Goal: Transaction & Acquisition: Purchase product/service

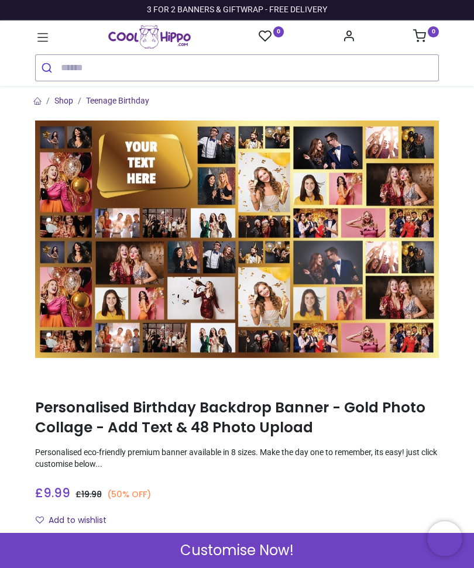
click at [65, 102] on link "Shop" at bounding box center [63, 100] width 19 height 9
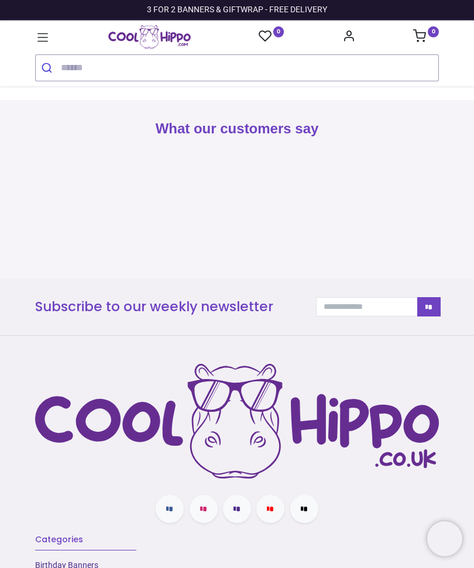
click at [84, 65] on input "search" at bounding box center [249, 68] width 377 height 26
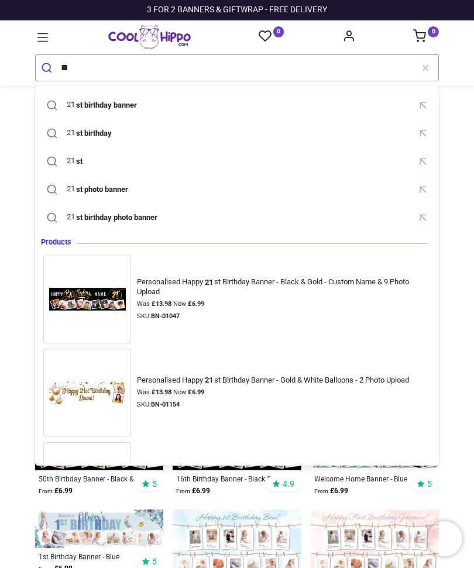
click at [156, 222] on div "21 st birthday photo banner" at bounding box center [102, 218] width 119 height 18
type input "**********"
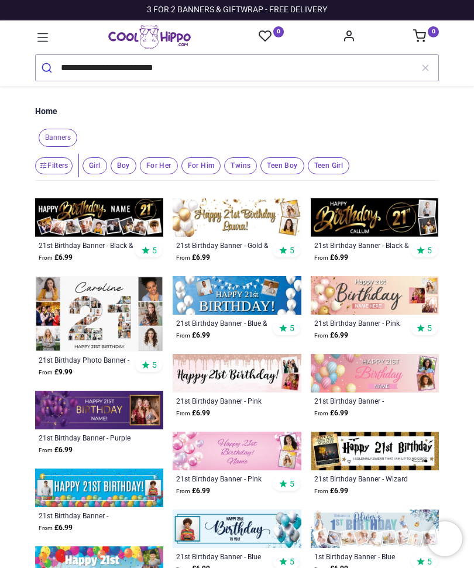
scroll to position [-2, 0]
click at [48, 68] on button "submit" at bounding box center [48, 68] width 25 height 26
click at [95, 314] on img at bounding box center [99, 313] width 128 height 75
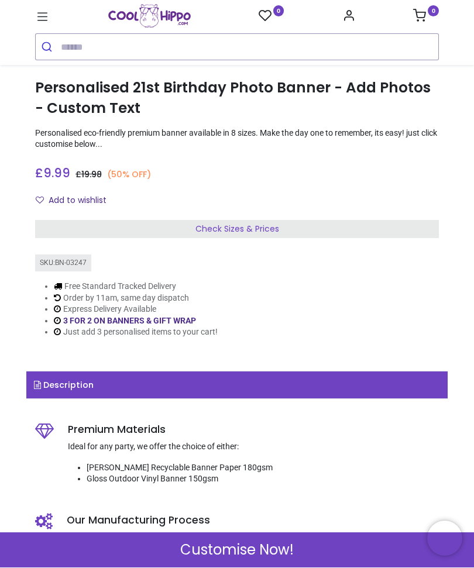
scroll to position [299, 0]
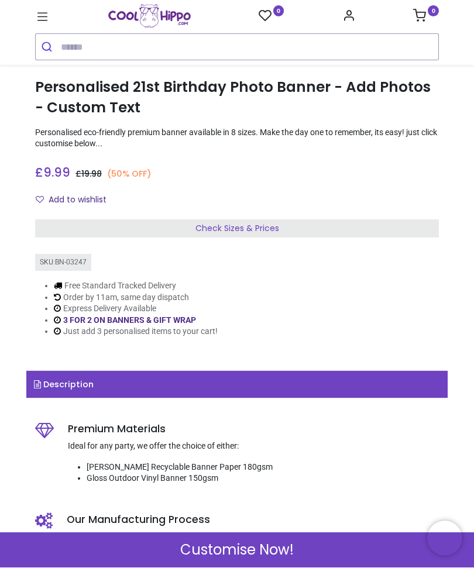
click at [247, 223] on span "Check Sizes & Prices" at bounding box center [237, 229] width 84 height 12
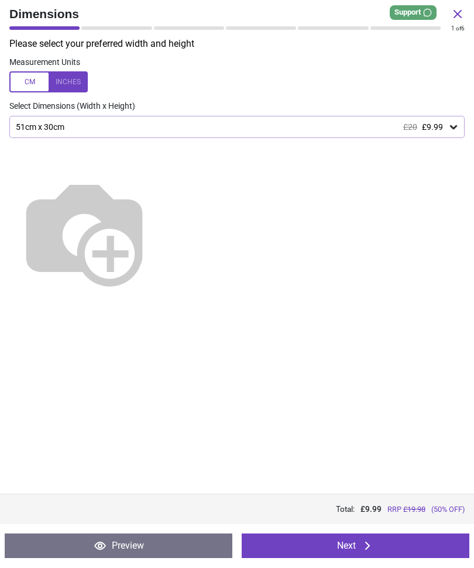
click at [452, 126] on icon at bounding box center [453, 128] width 7 height 4
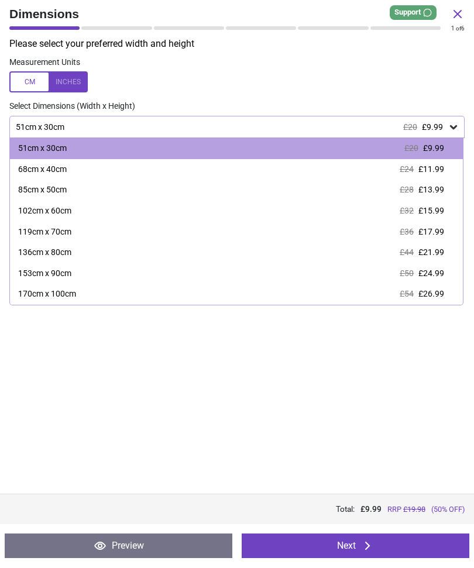
click at [28, 75] on div at bounding box center [48, 82] width 78 height 21
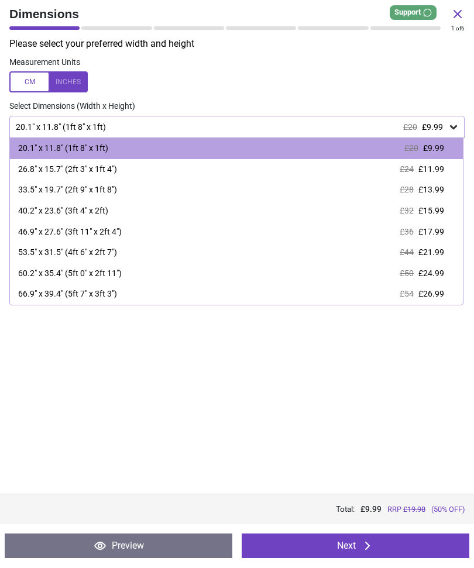
click at [106, 227] on div "46.9" x 27.6" (3ft 11" x 2ft 4")" at bounding box center [69, 233] width 103 height 12
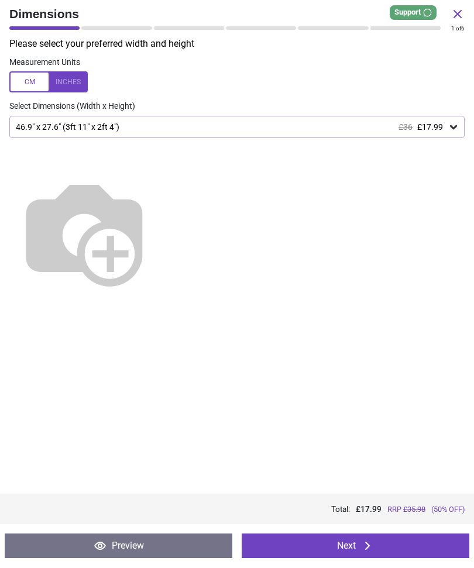
click at [347, 543] on button "Next" at bounding box center [354, 546] width 227 height 25
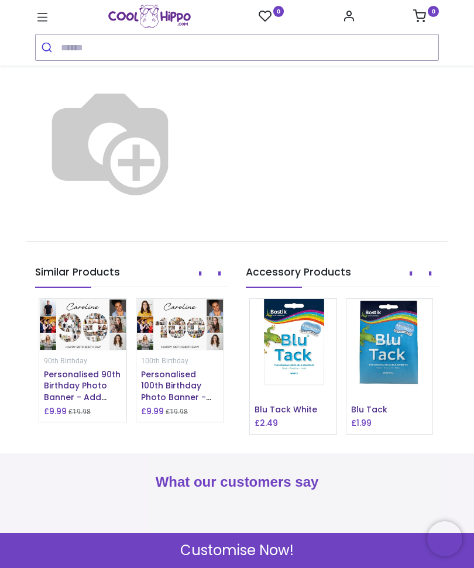
scroll to position [1041, 0]
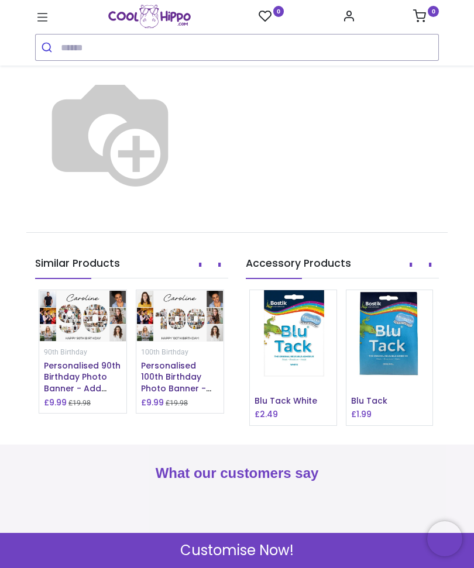
click at [233, 544] on span "Customise Now!" at bounding box center [236, 550] width 113 height 20
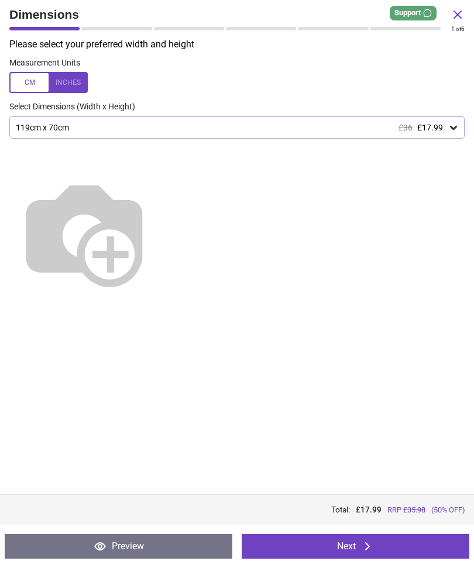
click at [348, 545] on button "Next" at bounding box center [354, 546] width 227 height 25
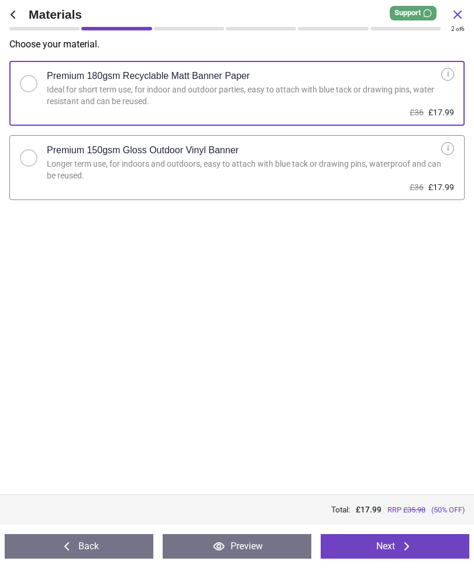
click at [348, 545] on button "Next" at bounding box center [394, 546] width 149 height 25
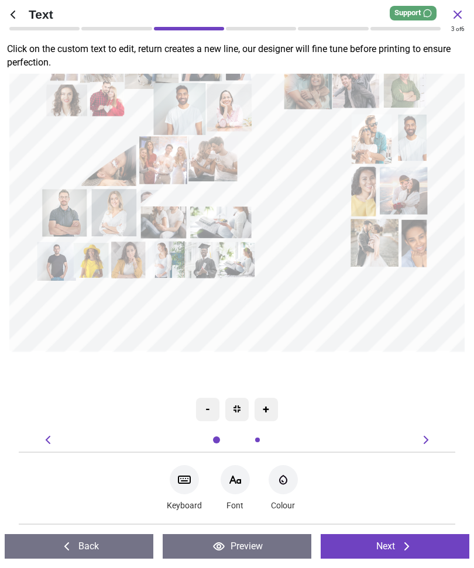
click at [238, 480] on icon at bounding box center [235, 479] width 11 height 7
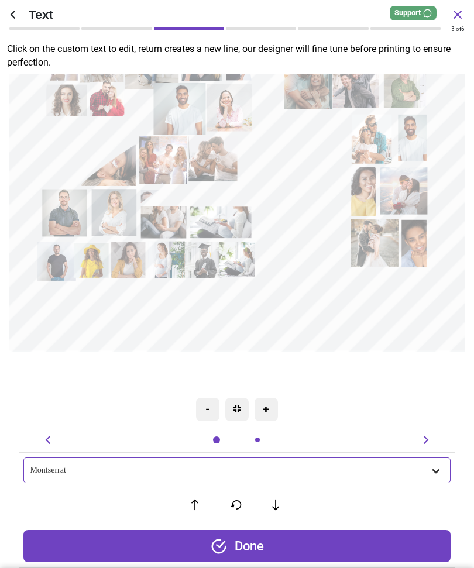
click at [236, 475] on div "Montserrat" at bounding box center [236, 470] width 426 height 26
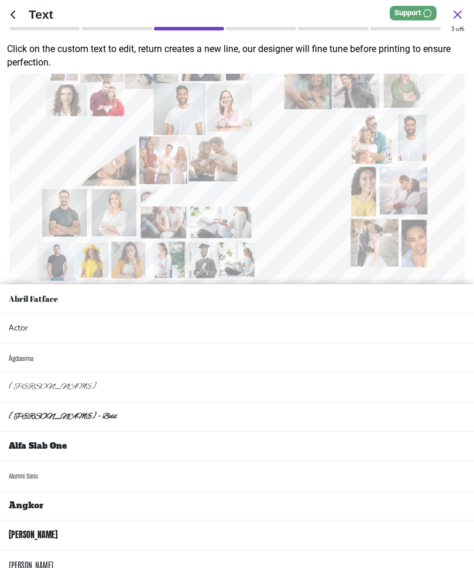
scroll to position [1028, 0]
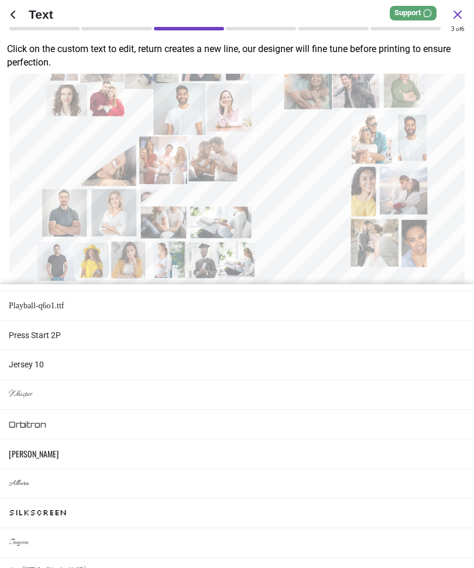
click at [440, 498] on li "Silkscreen" at bounding box center [237, 513] width 474 height 30
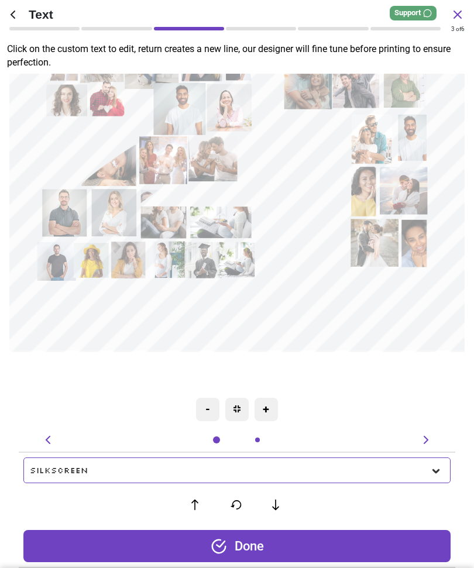
click at [430, 468] on icon at bounding box center [436, 471] width 12 height 12
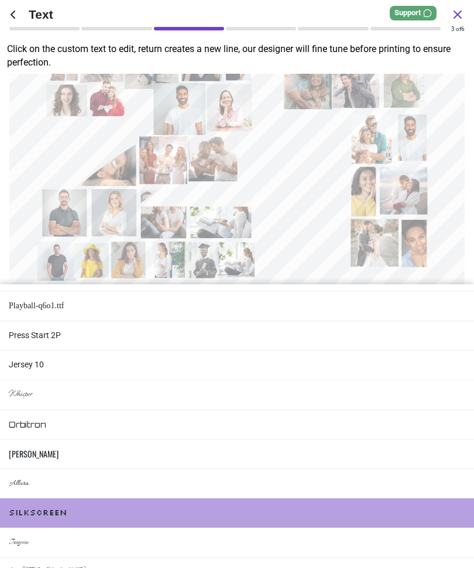
click at [278, 291] on li "Playball-q6o1.ttf" at bounding box center [237, 306] width 474 height 30
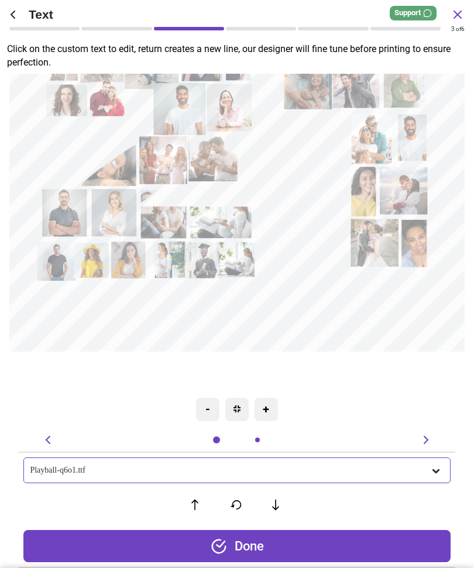
click at [431, 465] on icon at bounding box center [436, 471] width 12 height 12
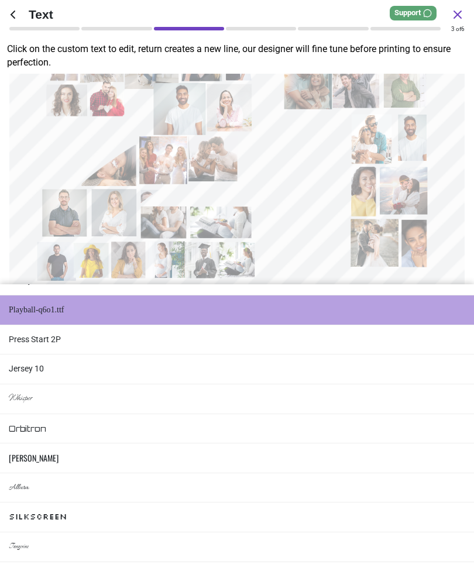
scroll to position [1023, 0]
click at [68, 562] on li "Mrs Saint Delafield" at bounding box center [237, 577] width 474 height 30
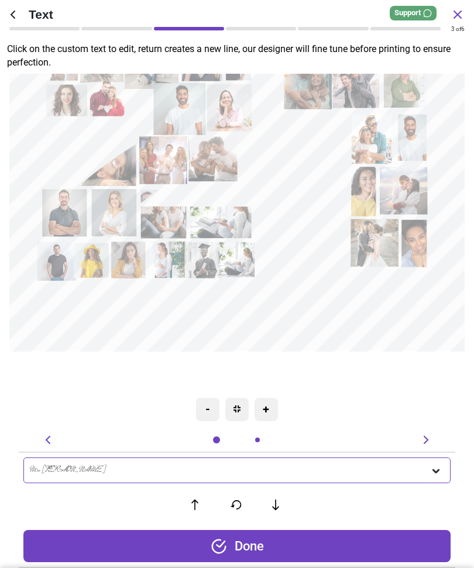
click at [435, 468] on icon at bounding box center [436, 471] width 12 height 12
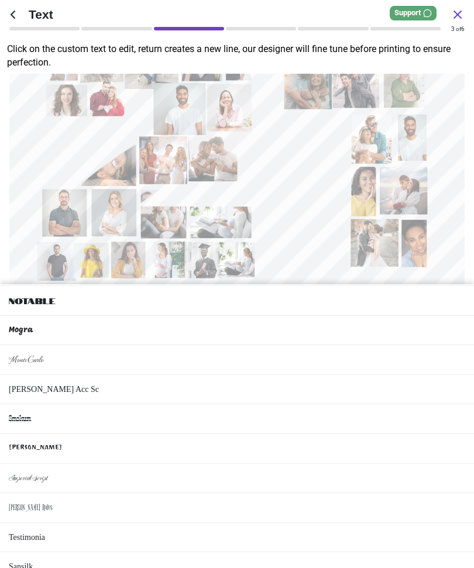
scroll to position [1420, 0]
click at [223, 373] on li "Bruno Acc Sc" at bounding box center [237, 388] width 474 height 30
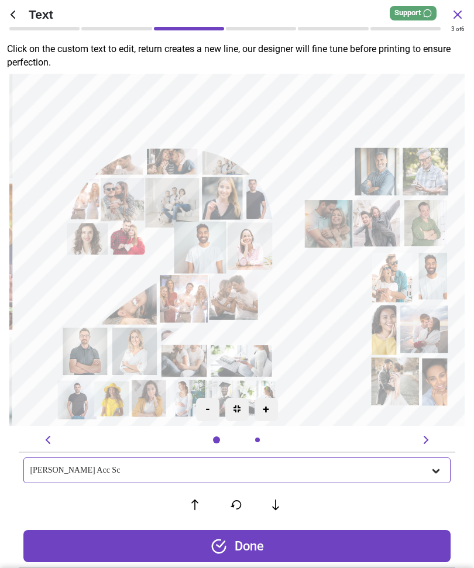
click at [287, 101] on textarea at bounding box center [255, 94] width 445 height 93
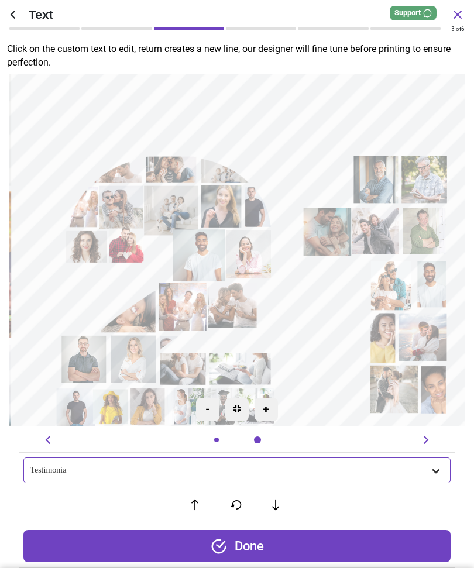
scroll to position [77, 0]
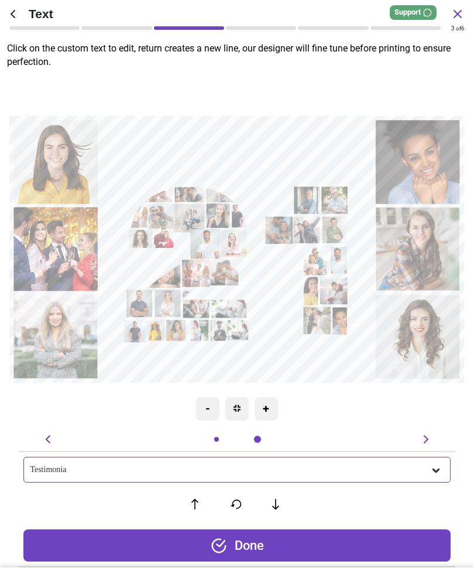
type textarea "*****"
click at [209, 411] on div "-" at bounding box center [207, 409] width 23 height 23
click at [240, 544] on div "Done" at bounding box center [236, 546] width 426 height 32
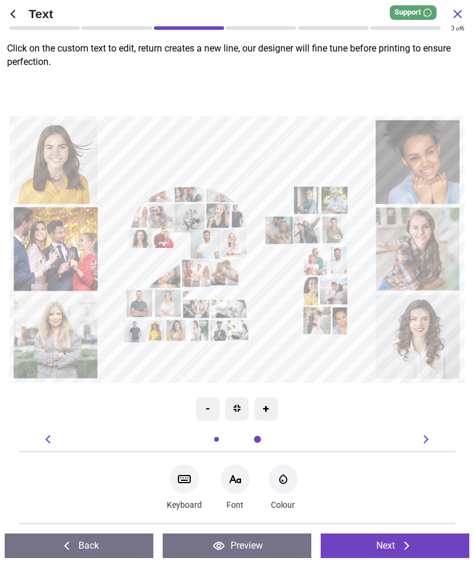
click at [379, 544] on button "Next" at bounding box center [394, 546] width 149 height 25
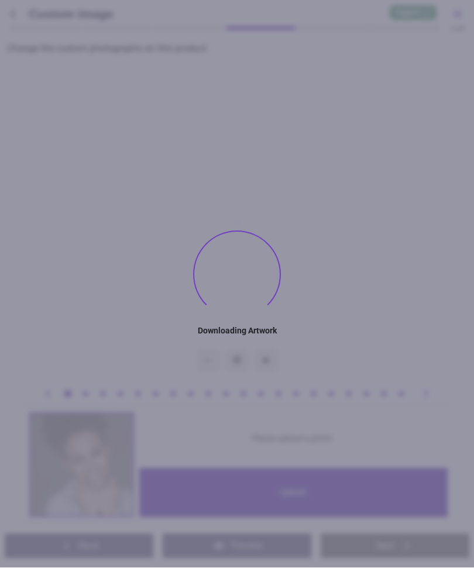
type textarea "*****"
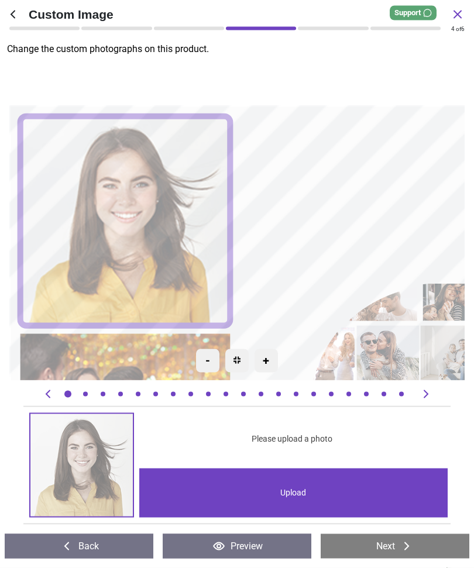
scroll to position [1041, 0]
